Goal: Task Accomplishment & Management: Manage account settings

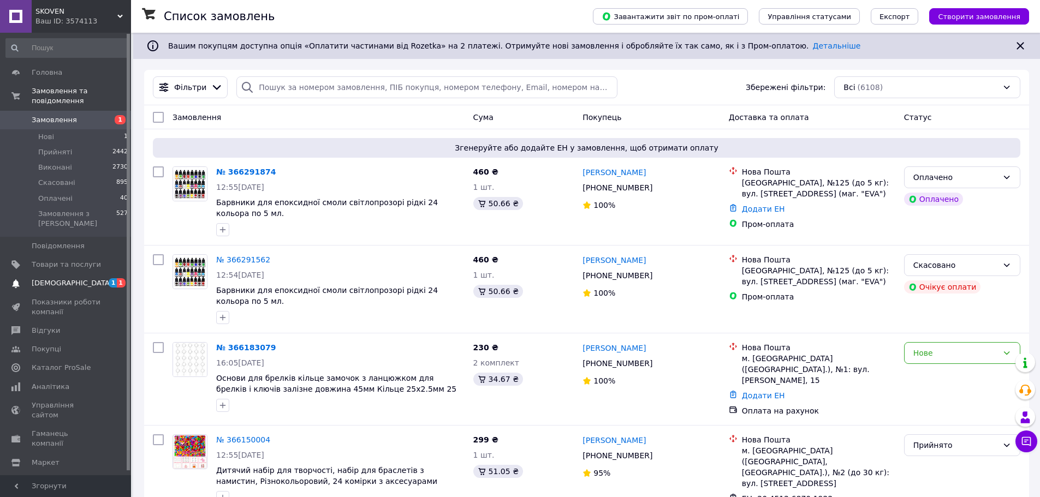
click at [57, 278] on span "[DEMOGRAPHIC_DATA]" at bounding box center [72, 283] width 81 height 10
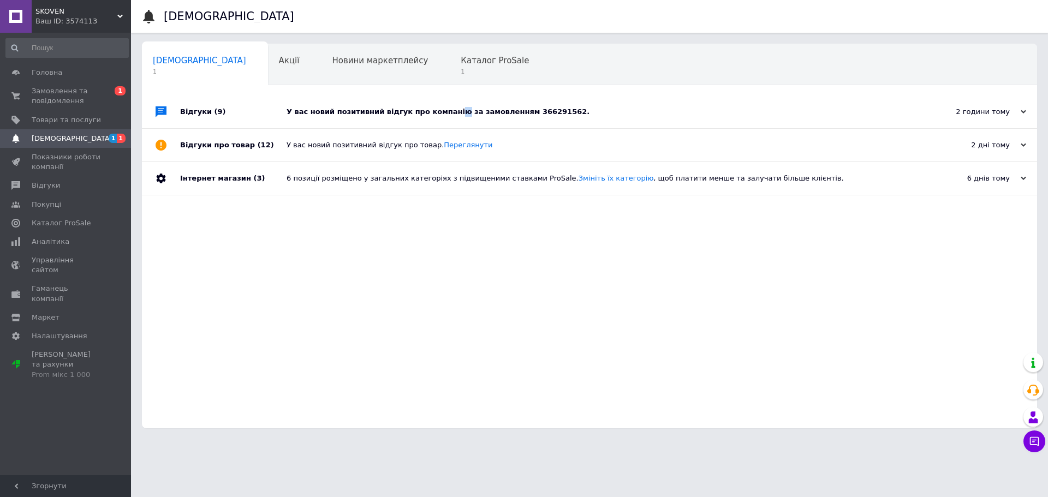
click at [443, 111] on div "У вас новий позитивний відгук про компанію за замовленням 366291562." at bounding box center [602, 112] width 630 height 10
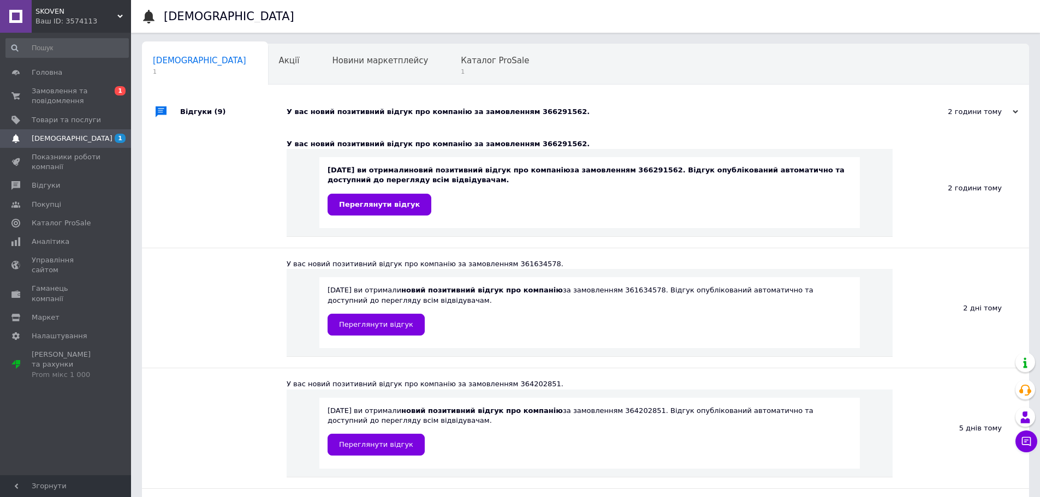
click at [459, 171] on b "новий позитивний відгук про компанію" at bounding box center [490, 170] width 162 height 8
click at [396, 202] on span "Переглянути відгук" at bounding box center [379, 204] width 81 height 8
click at [65, 119] on span "Товари та послуги" at bounding box center [66, 120] width 69 height 10
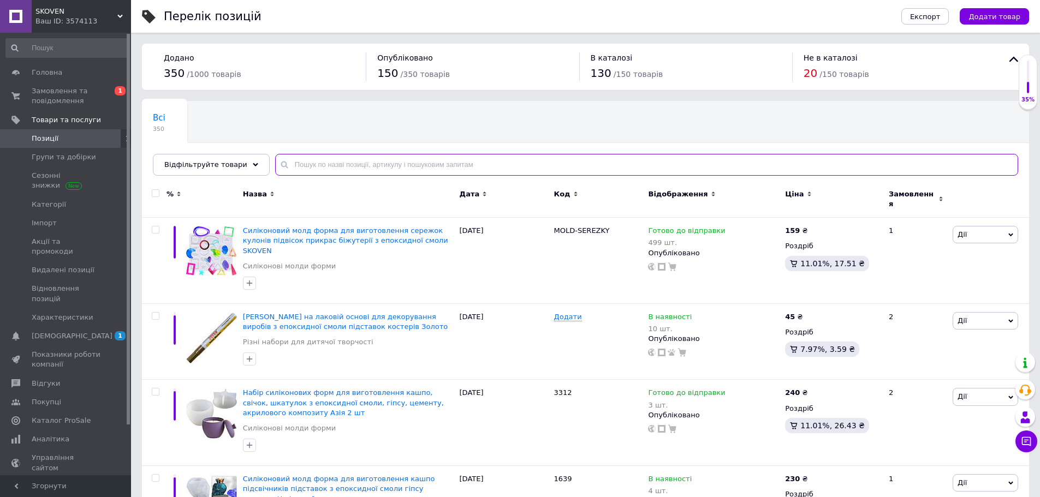
click at [377, 165] on input "text" at bounding box center [646, 165] width 743 height 22
type input "3312"
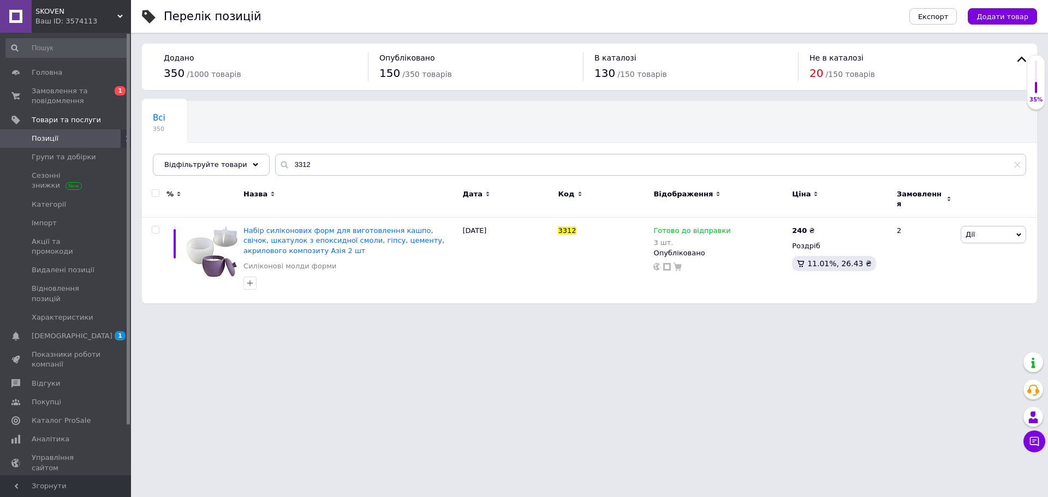
click at [586, 314] on html "SKOVEN Ваш ID: 3574113 Сайт SKOVEN Кабінет покупця Перевірити стан системи Стор…" at bounding box center [524, 157] width 1048 height 314
click at [720, 227] on span "Готово до відправки" at bounding box center [691, 232] width 77 height 11
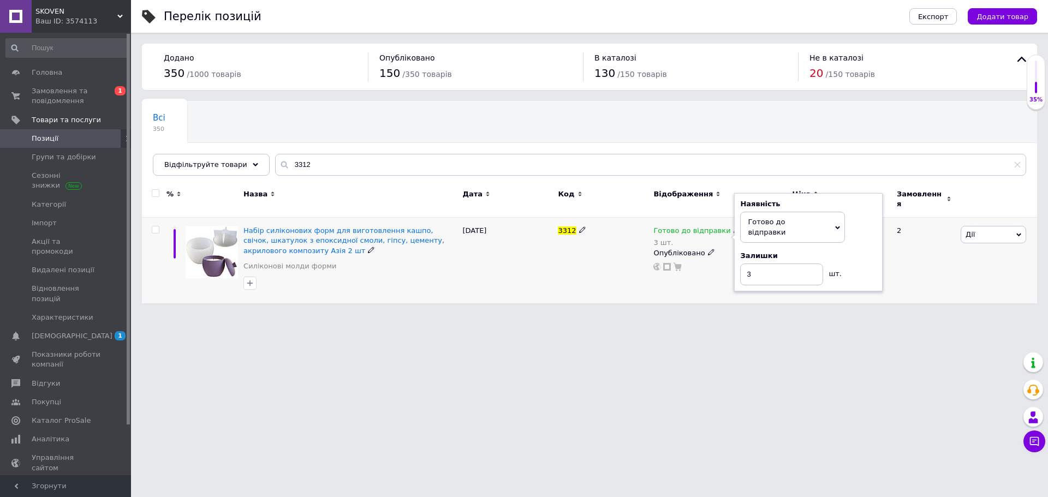
click at [734, 227] on icon at bounding box center [737, 230] width 7 height 7
drag, startPoint x: 758, startPoint y: 255, endPoint x: 721, endPoint y: 258, distance: 37.2
click at [721, 258] on div "Готово до відправки 3 шт. Наявність [PERSON_NAME] до відправки В наявності Нема…" at bounding box center [719, 248] width 133 height 45
type input "0"
click at [831, 218] on span "Готово до відправки" at bounding box center [792, 227] width 105 height 31
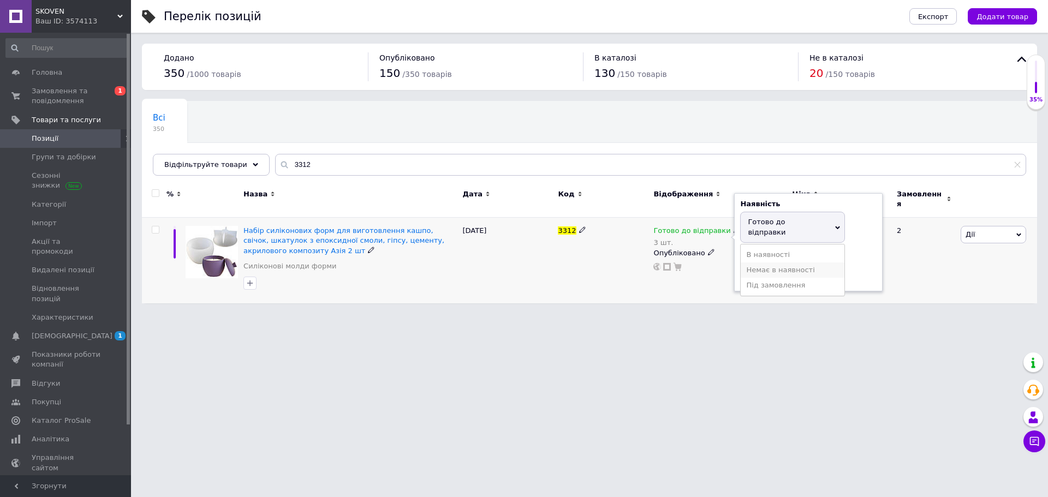
click at [791, 263] on li "Немає в наявності" at bounding box center [793, 270] width 104 height 15
click at [862, 314] on html "SKOVEN Ваш ID: 3574113 Сайт SKOVEN Кабінет покупця Перевірити стан системи Стор…" at bounding box center [524, 157] width 1048 height 314
